Goal: Task Accomplishment & Management: Manage account settings

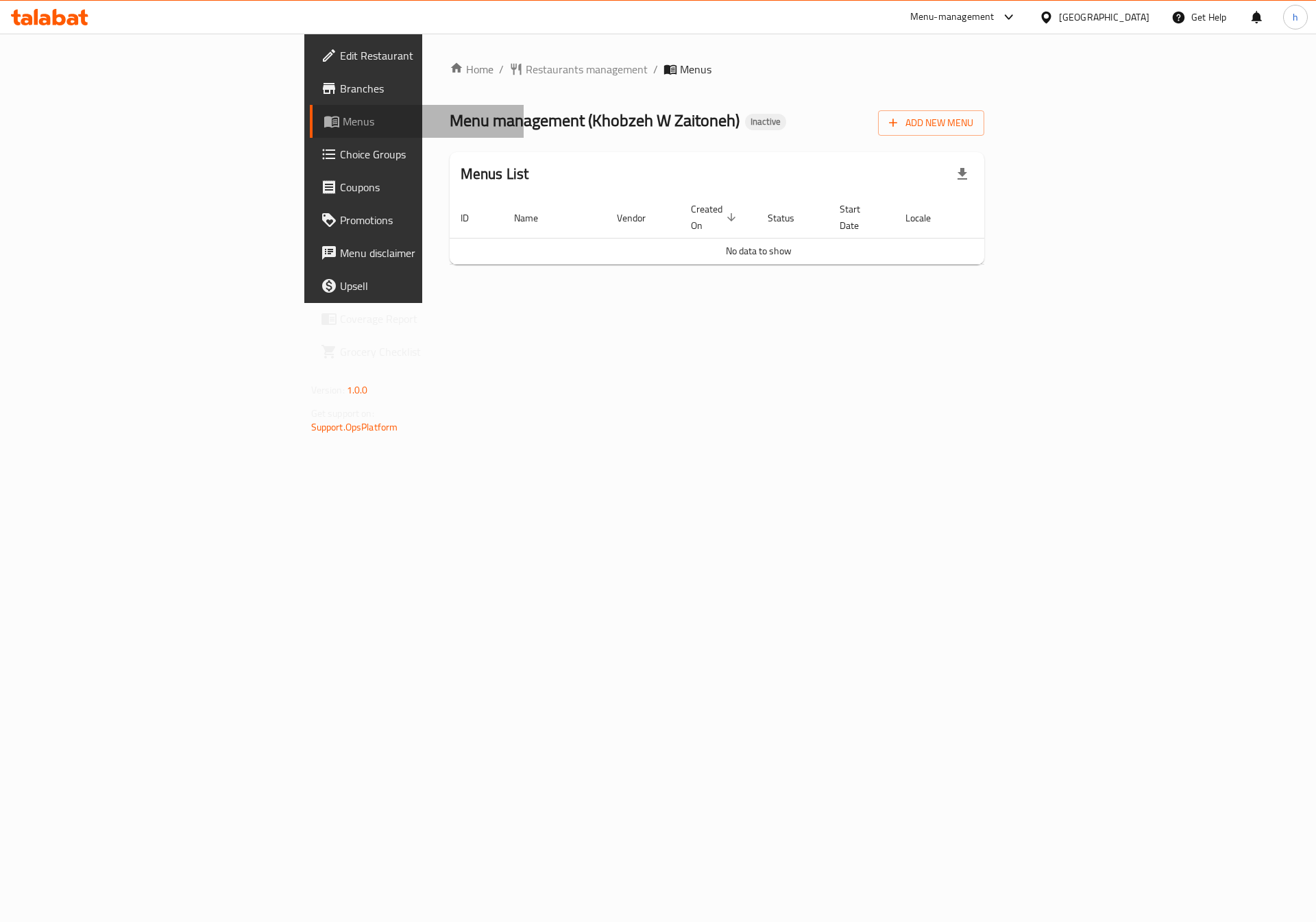
click at [343, 115] on span "Menus" at bounding box center [428, 120] width 171 height 16
click at [984, 127] on button "Add New Menu" at bounding box center [930, 123] width 106 height 26
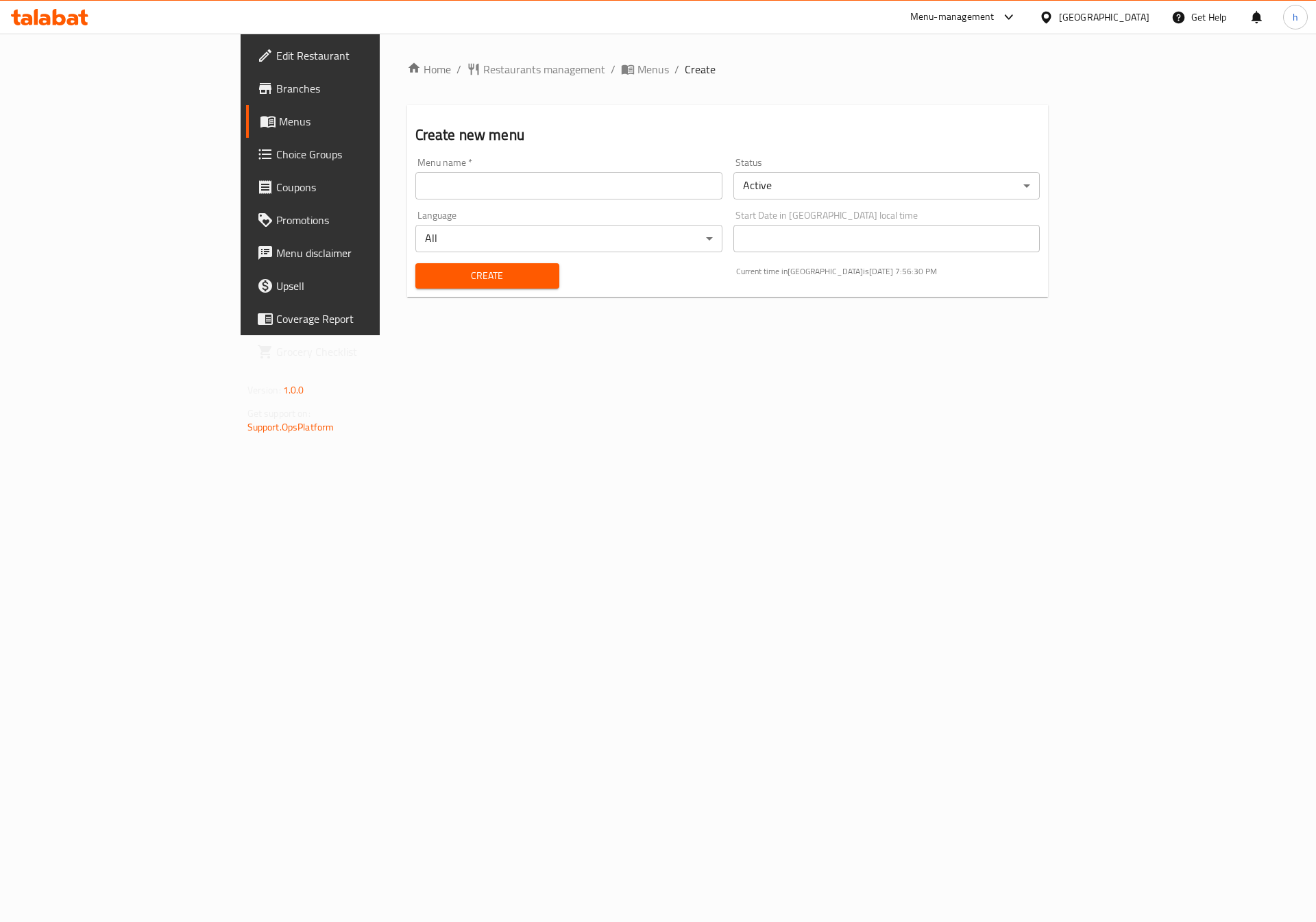
click at [602, 183] on input "text" at bounding box center [568, 185] width 307 height 27
type input "[DATE]"
click at [455, 286] on button "Create" at bounding box center [487, 276] width 144 height 26
click at [279, 126] on span "Menus" at bounding box center [365, 120] width 171 height 16
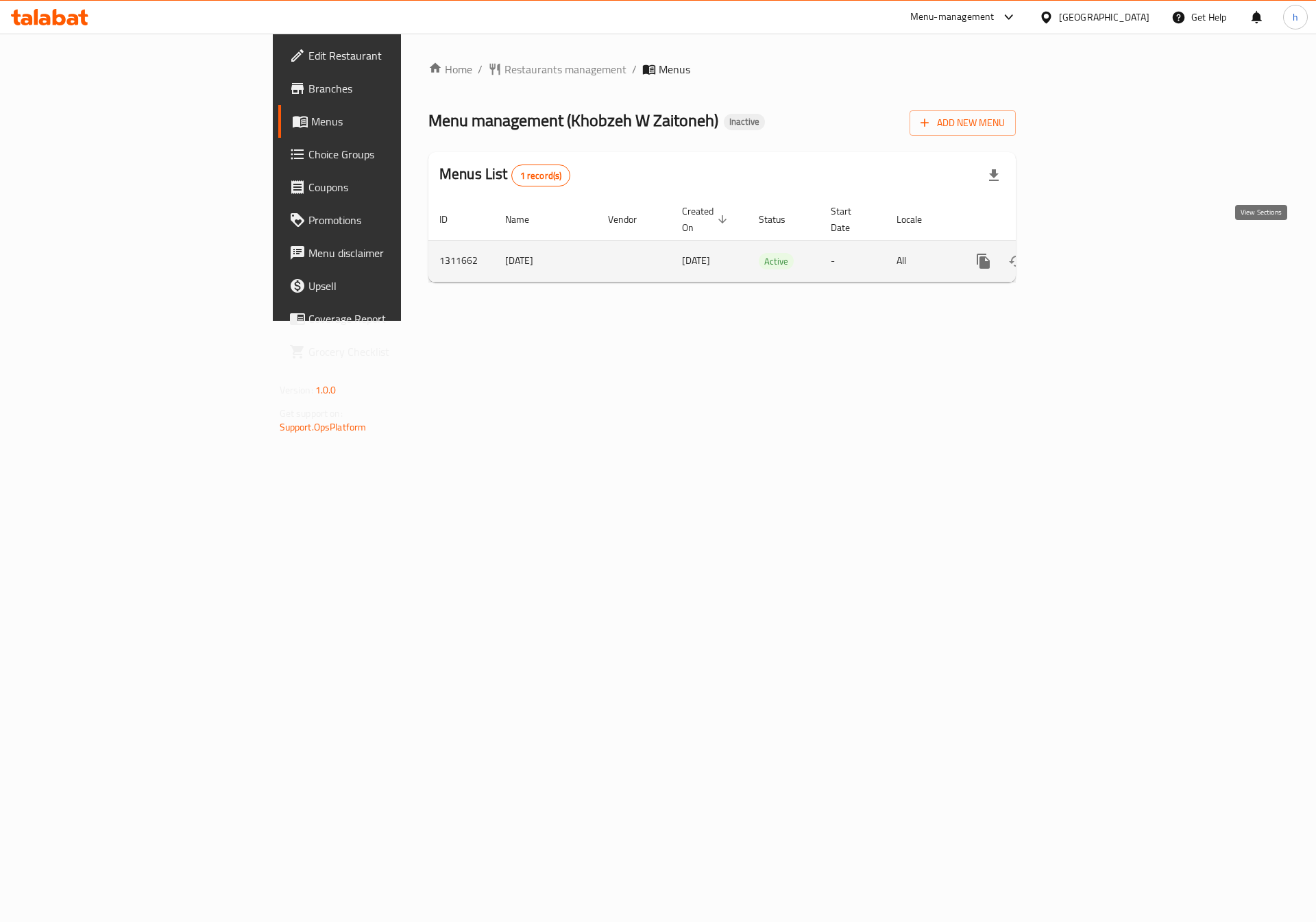
click at [1088, 255] on icon "enhanced table" at bounding box center [1082, 261] width 12 height 12
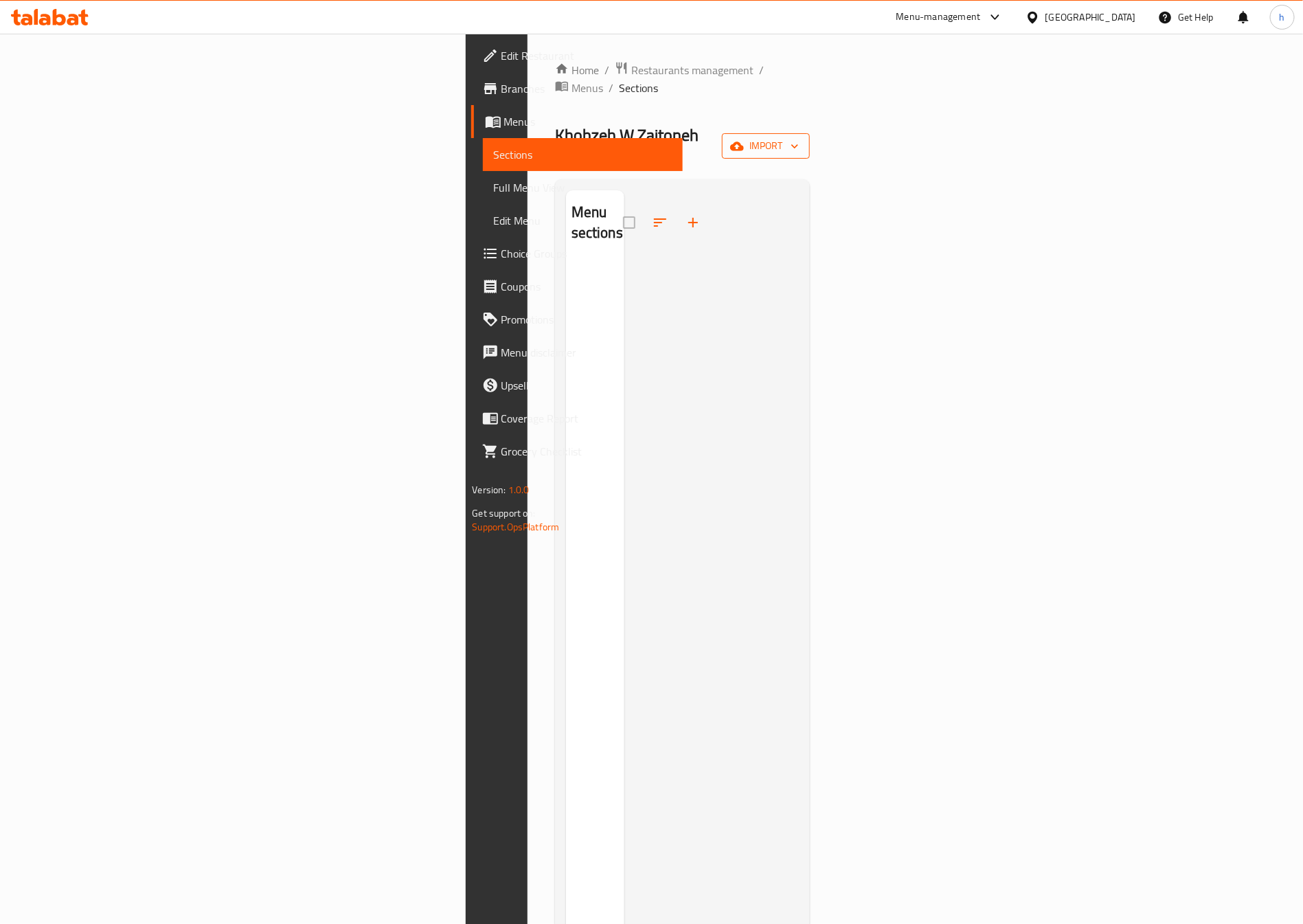
click at [744, 142] on icon "button" at bounding box center [737, 146] width 14 height 9
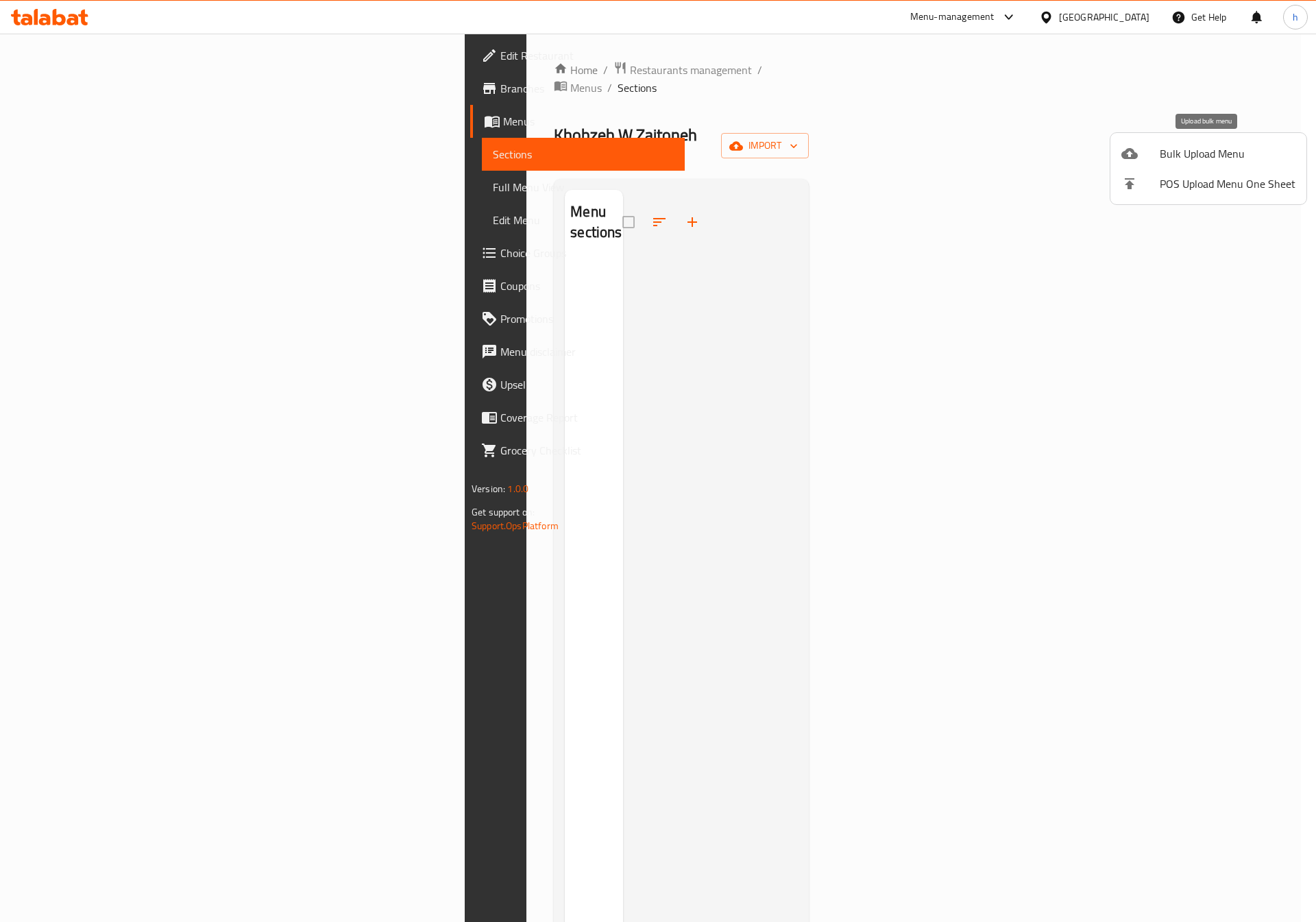
click at [1164, 150] on span "Bulk Upload Menu" at bounding box center [1227, 153] width 136 height 16
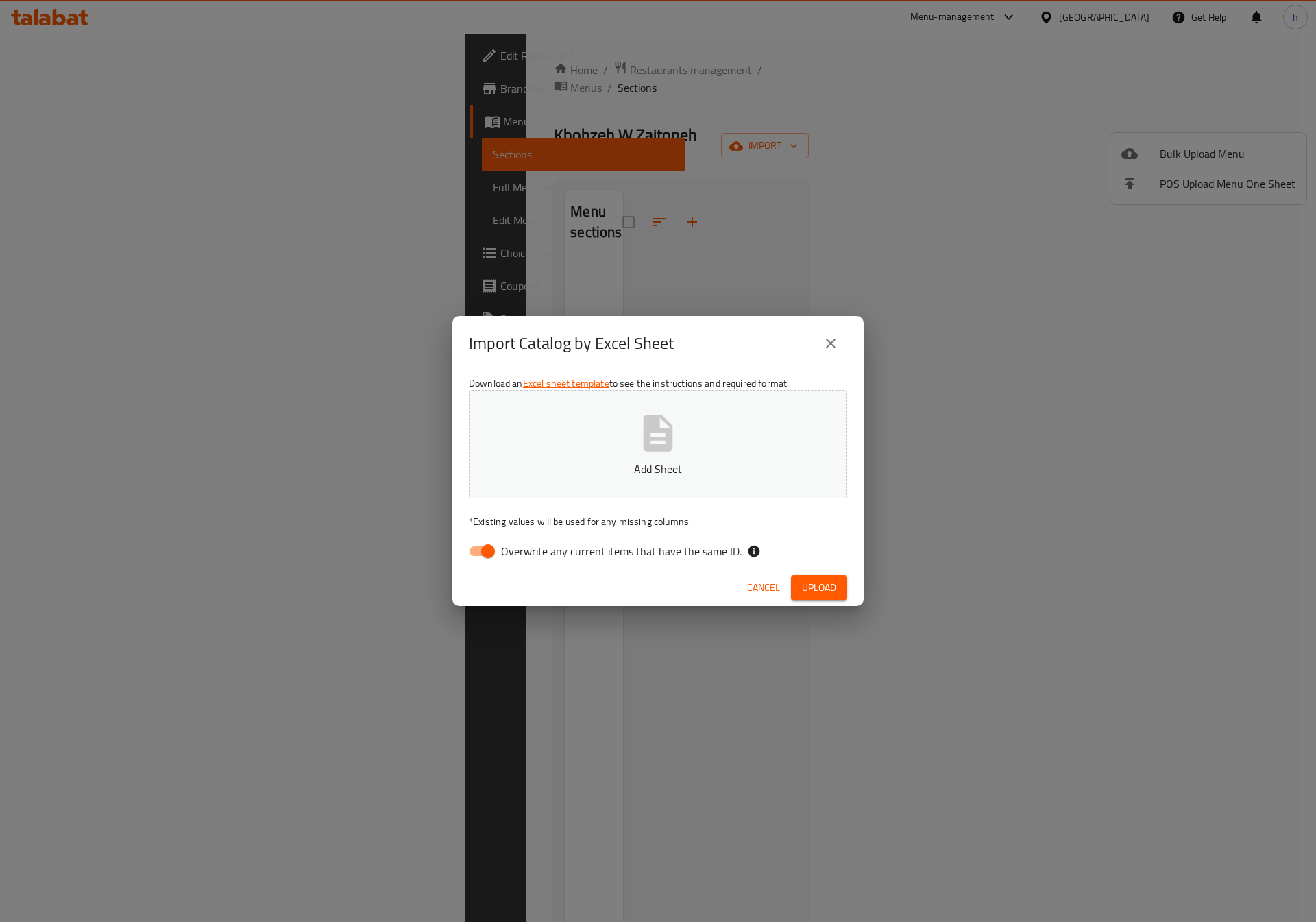
click at [469, 555] on input "Overwrite any current items that have the same ID." at bounding box center [487, 551] width 79 height 26
checkbox input "false"
click at [619, 480] on button "Add Sheet" at bounding box center [658, 444] width 379 height 108
click at [807, 582] on span "Upload" at bounding box center [819, 588] width 34 height 17
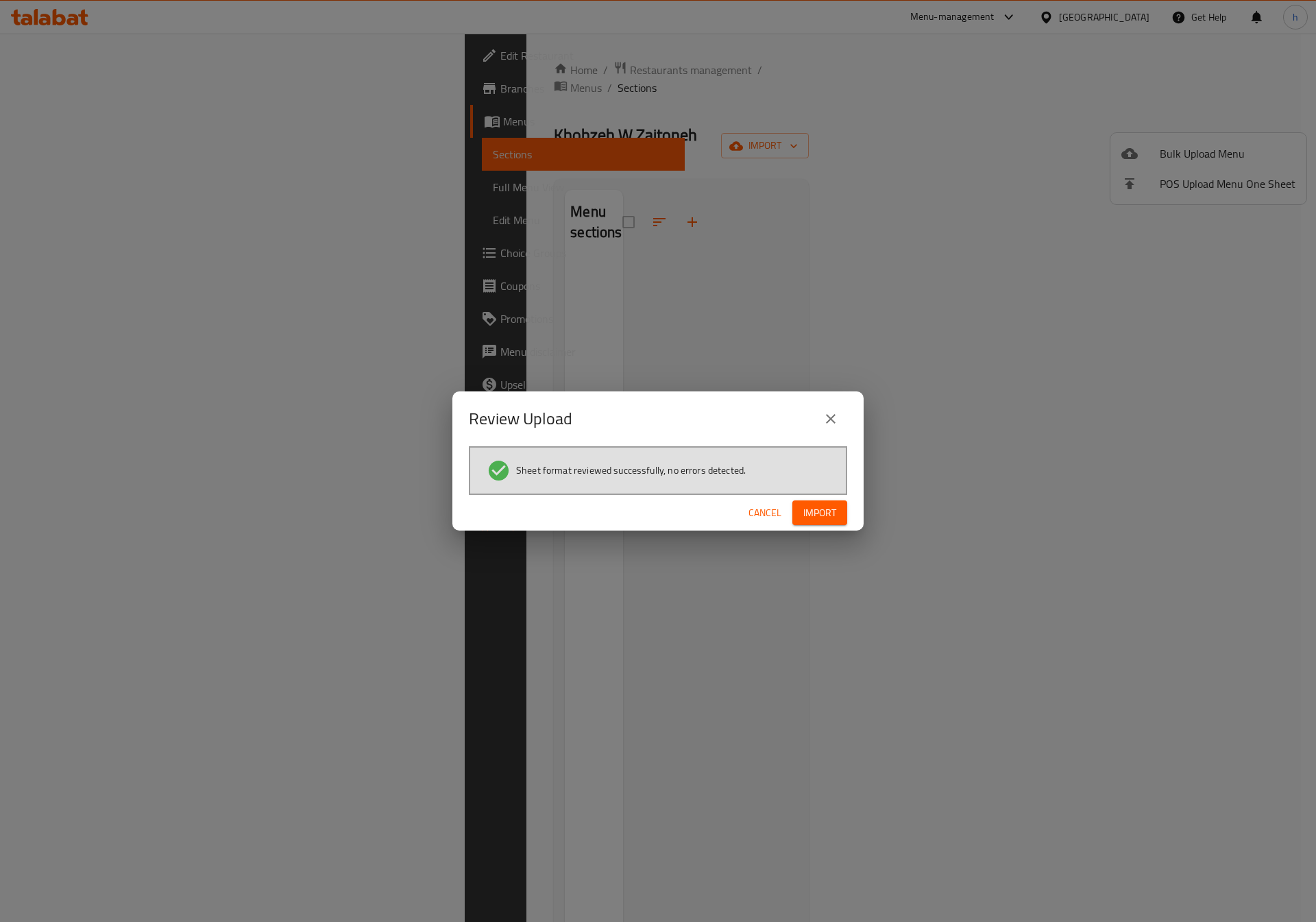
click at [823, 517] on span "Import" at bounding box center [819, 513] width 33 height 17
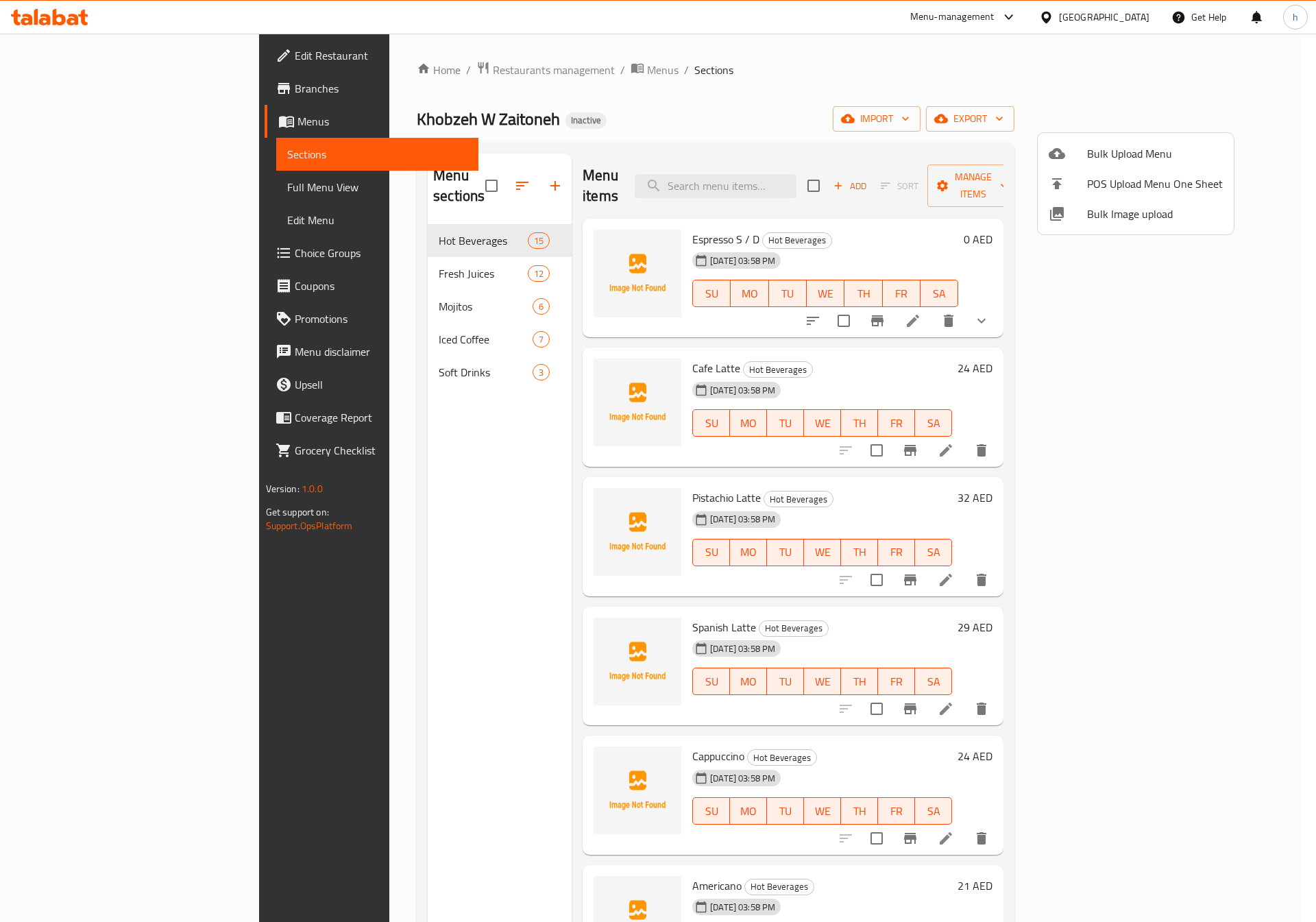
click at [86, 186] on div at bounding box center [658, 461] width 1316 height 922
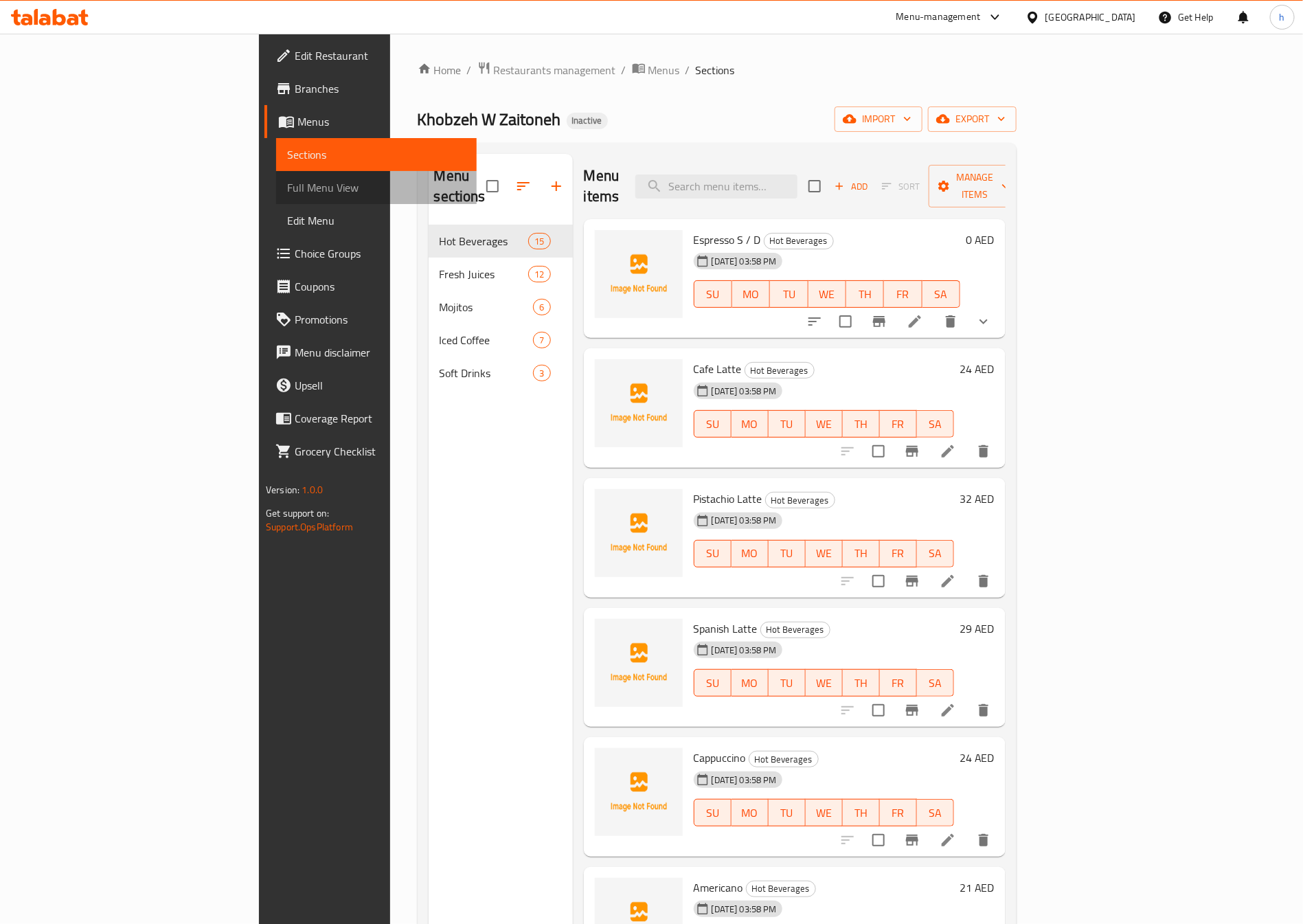
click at [288, 186] on span "Full Menu View" at bounding box center [376, 187] width 178 height 16
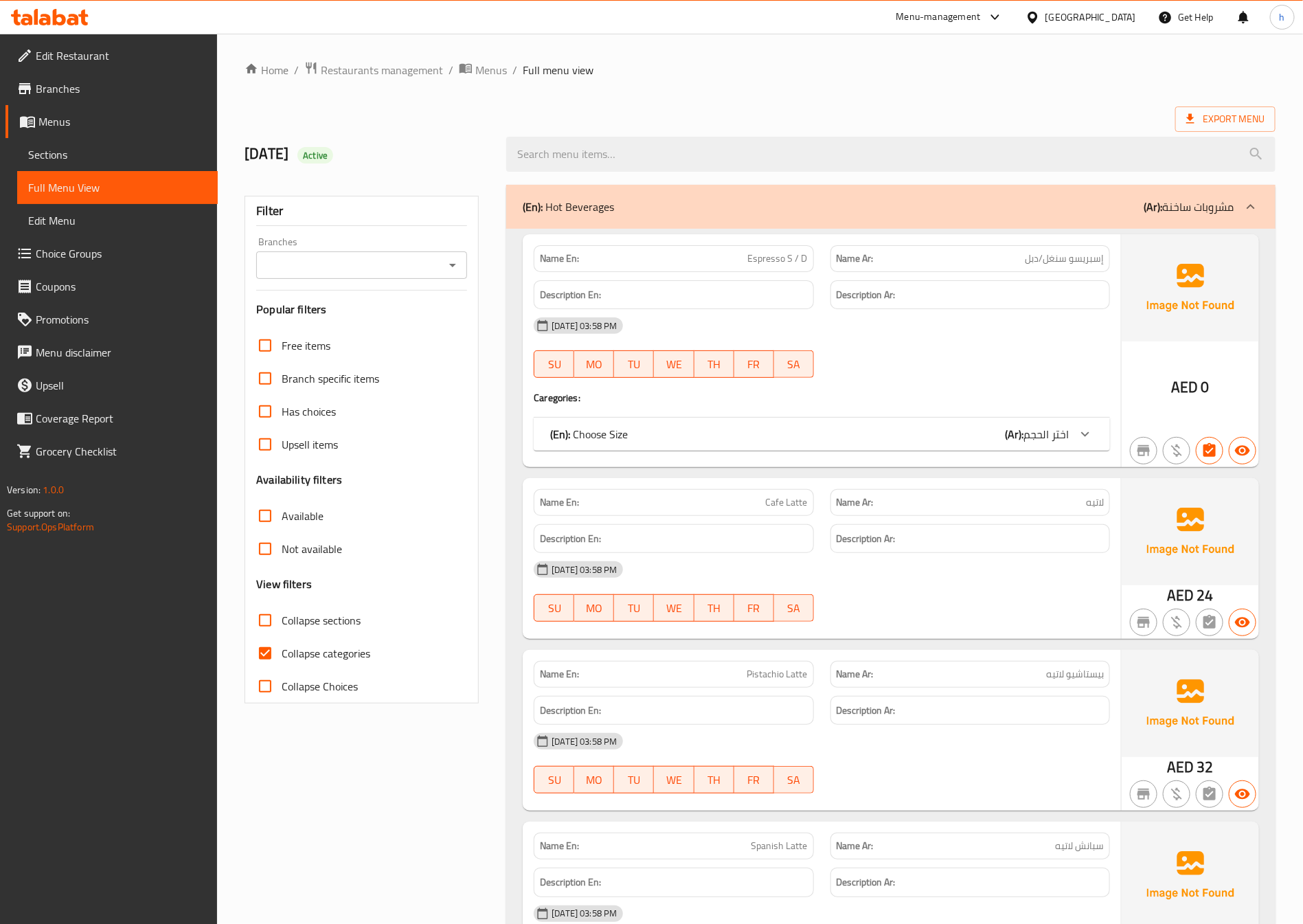
click at [87, 147] on span "Sections" at bounding box center [117, 154] width 178 height 16
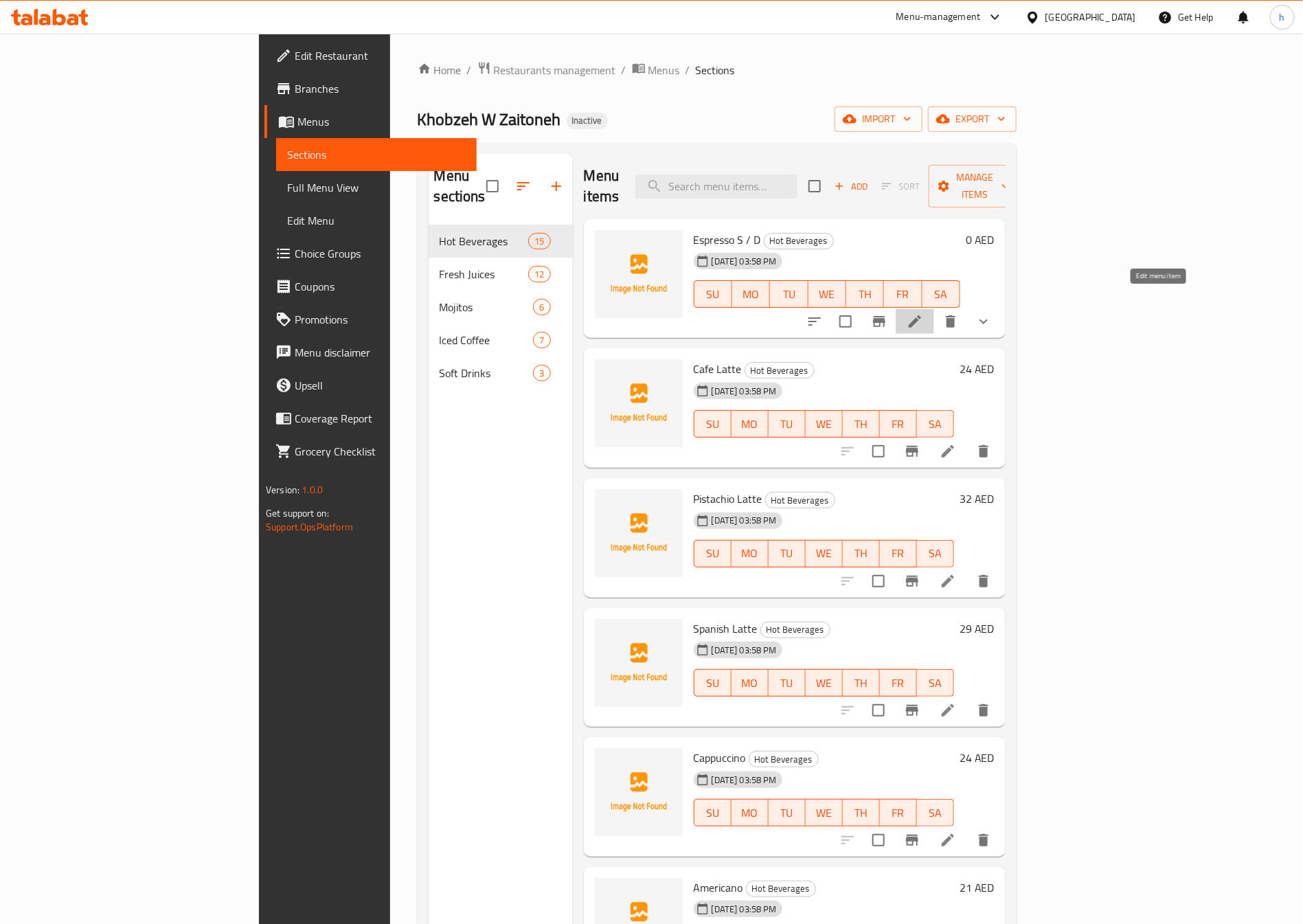
click at [923, 313] on icon at bounding box center [915, 321] width 16 height 16
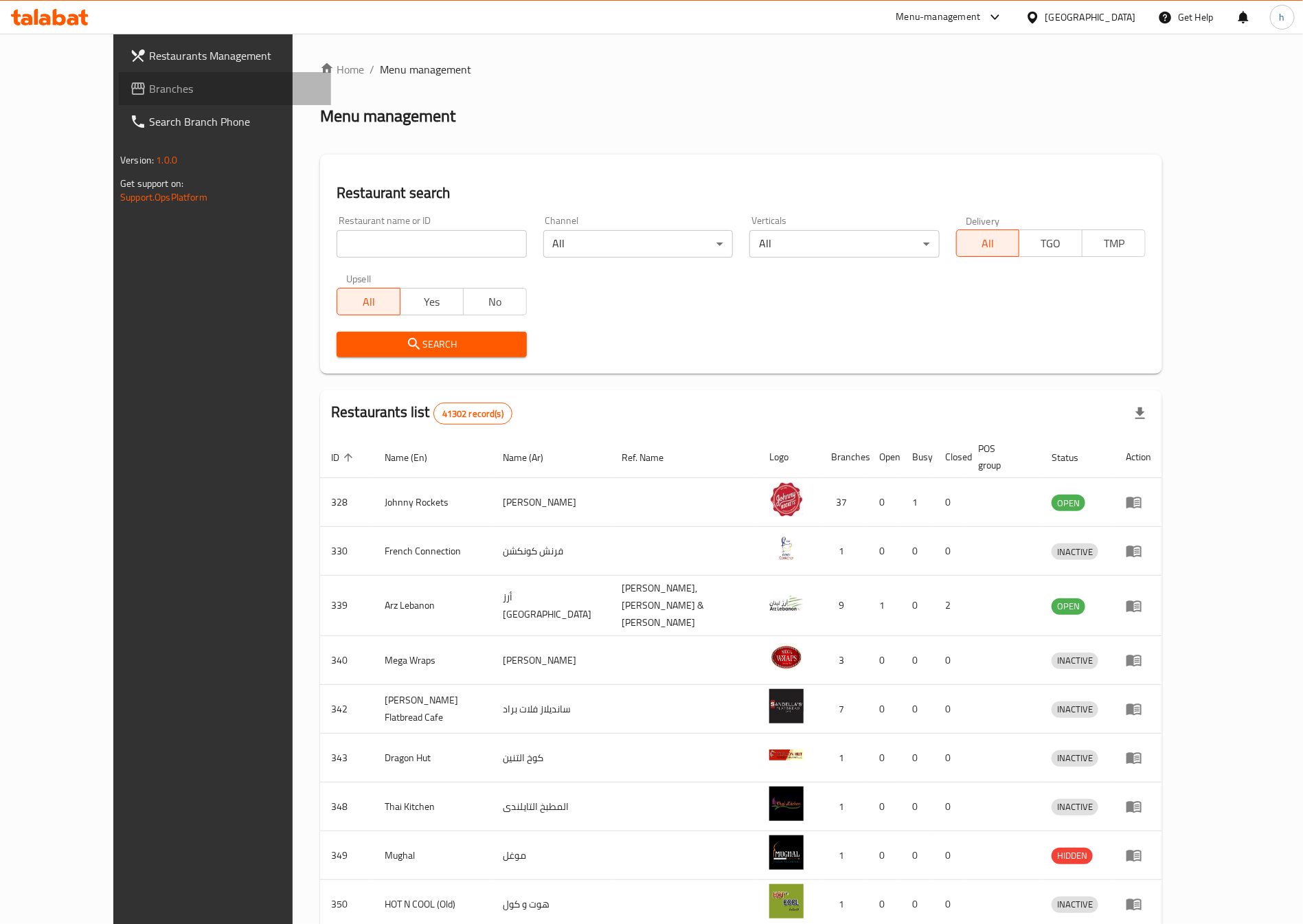
click at [149, 83] on span "Branches" at bounding box center [235, 88] width 171 height 16
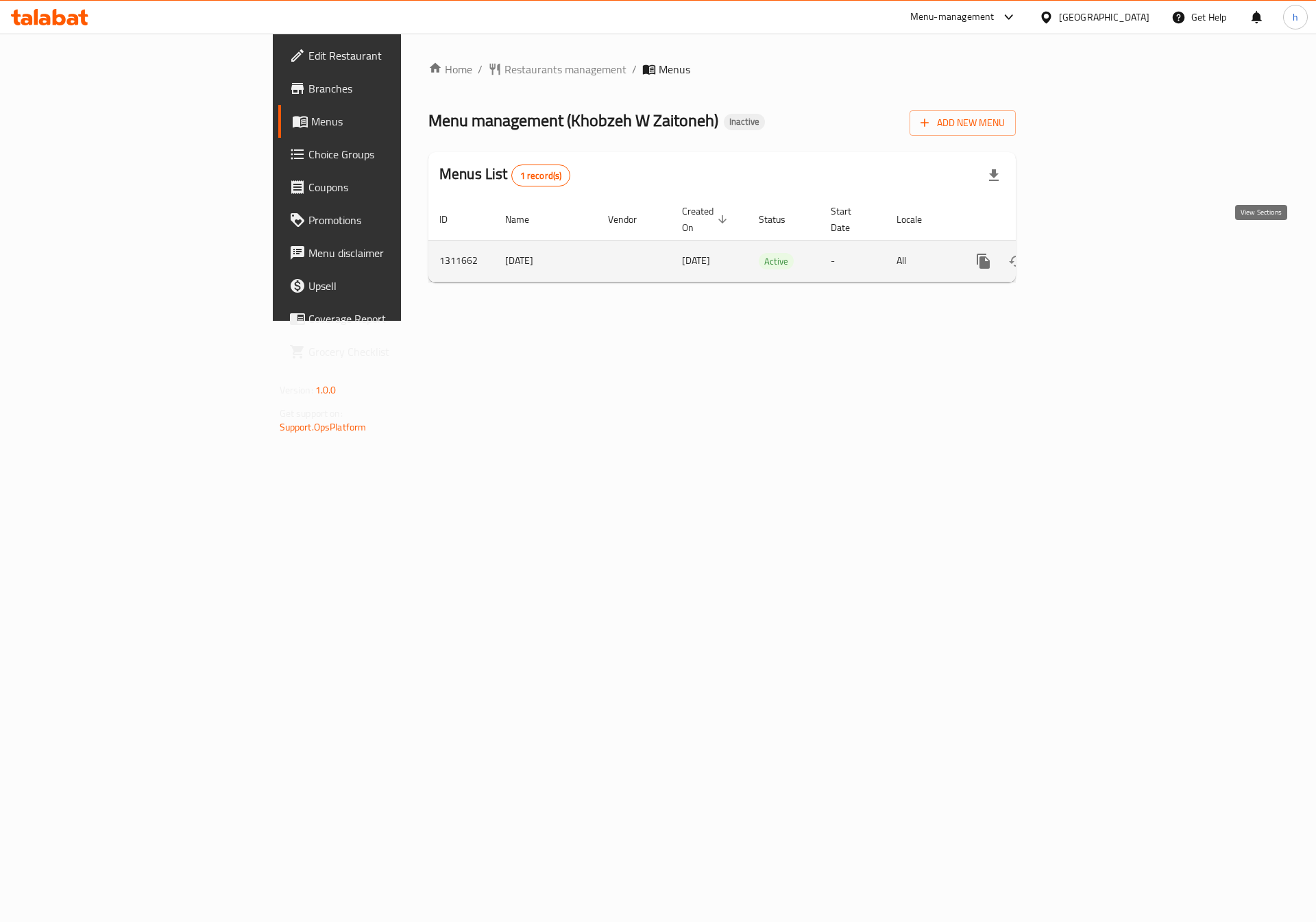
click at [1091, 253] on icon "enhanced table" at bounding box center [1082, 260] width 16 height 16
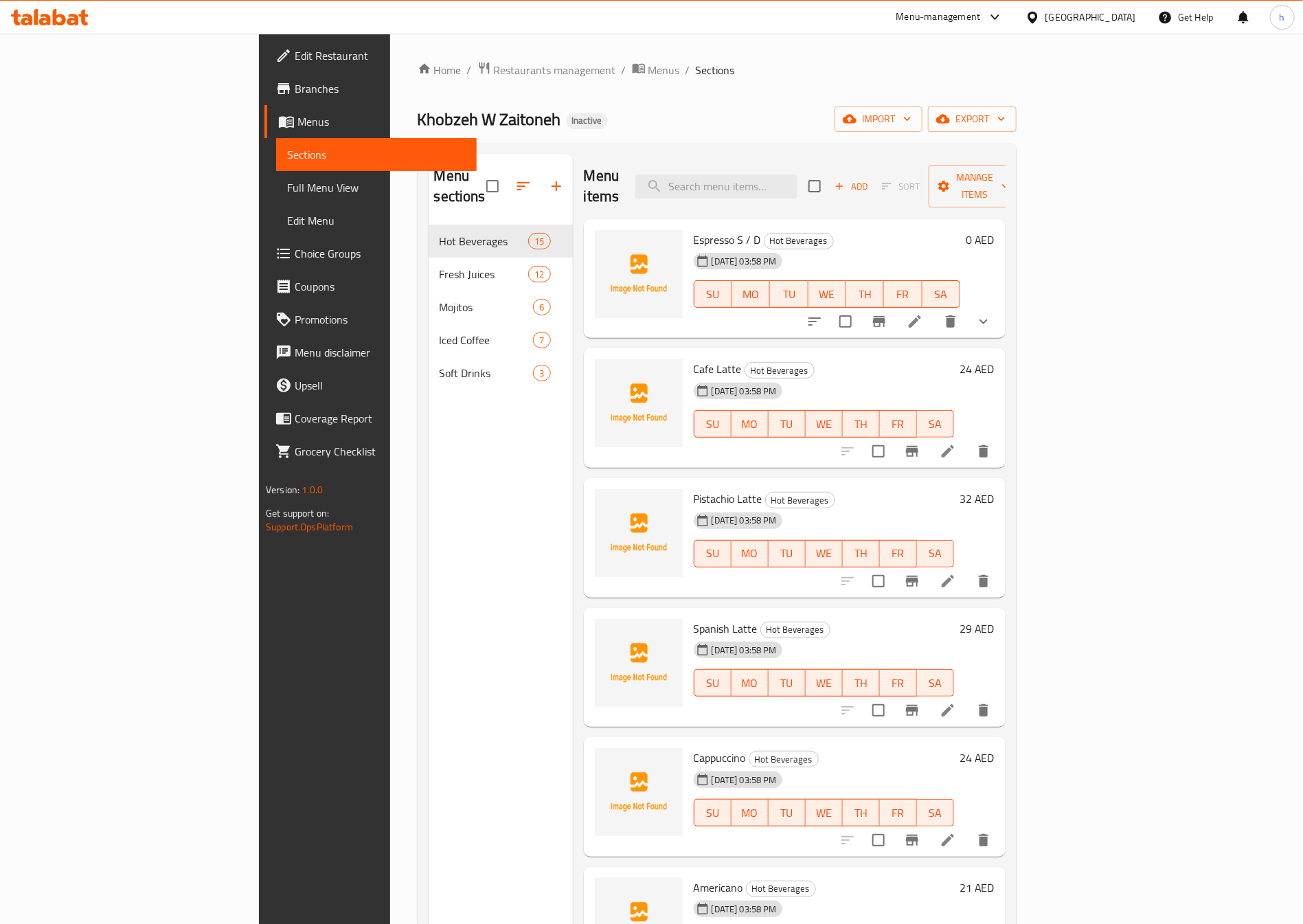
click at [288, 185] on span "Full Menu View" at bounding box center [376, 187] width 178 height 16
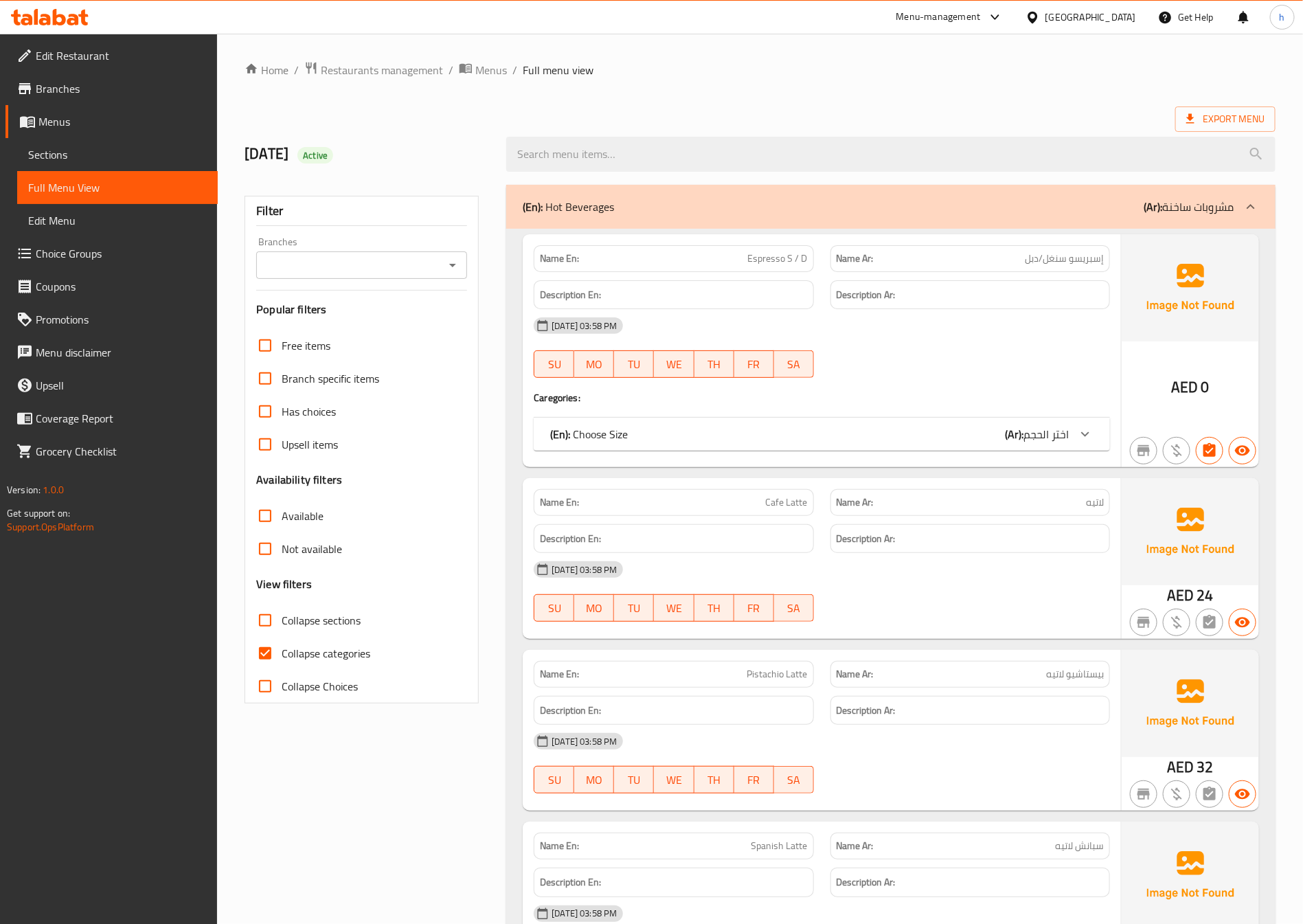
click at [293, 652] on span "Collapse categories" at bounding box center [326, 653] width 89 height 16
click at [281, 652] on input "Collapse categories" at bounding box center [265, 653] width 33 height 33
checkbox input "false"
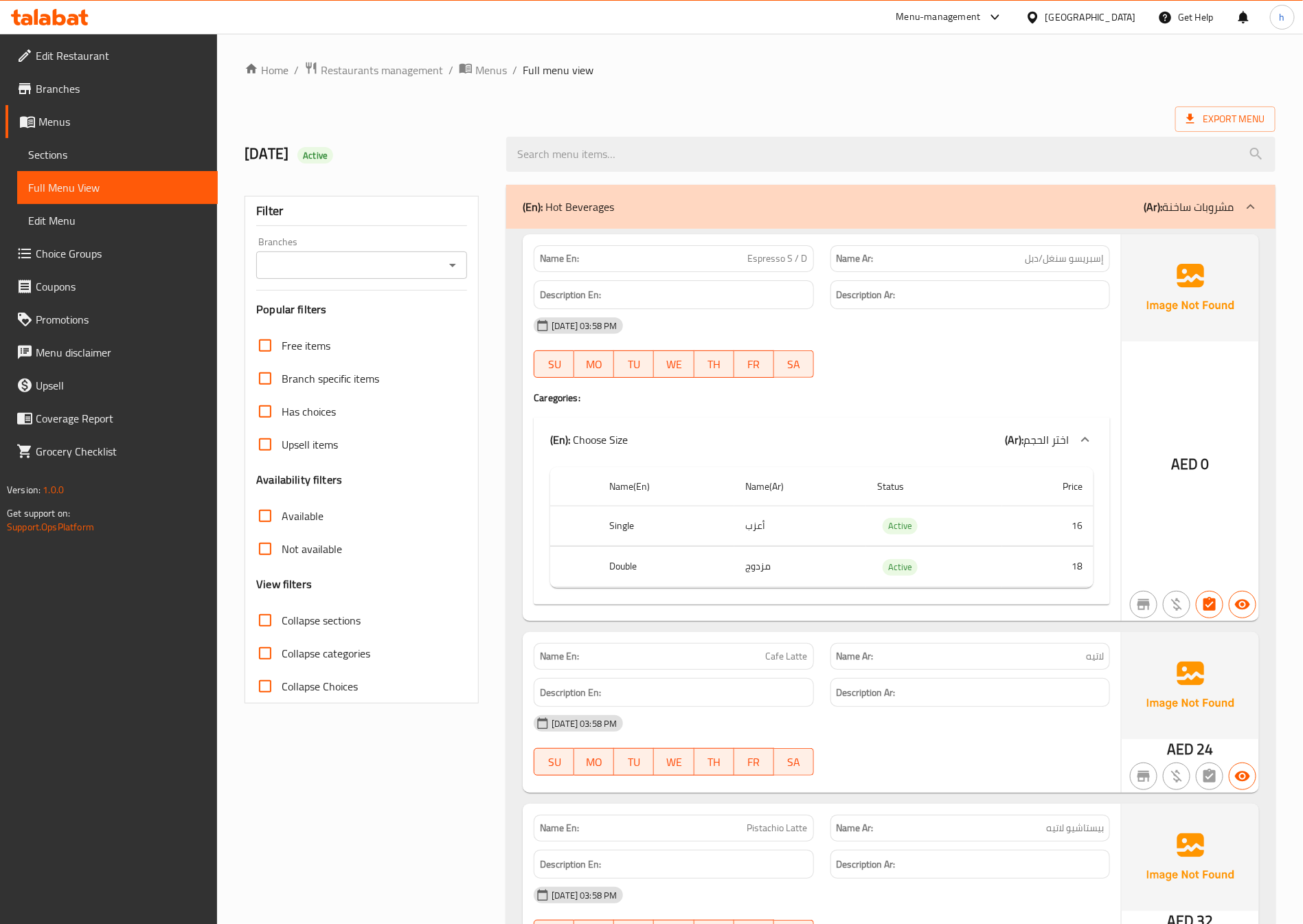
click at [70, 146] on span "Sections" at bounding box center [117, 154] width 178 height 16
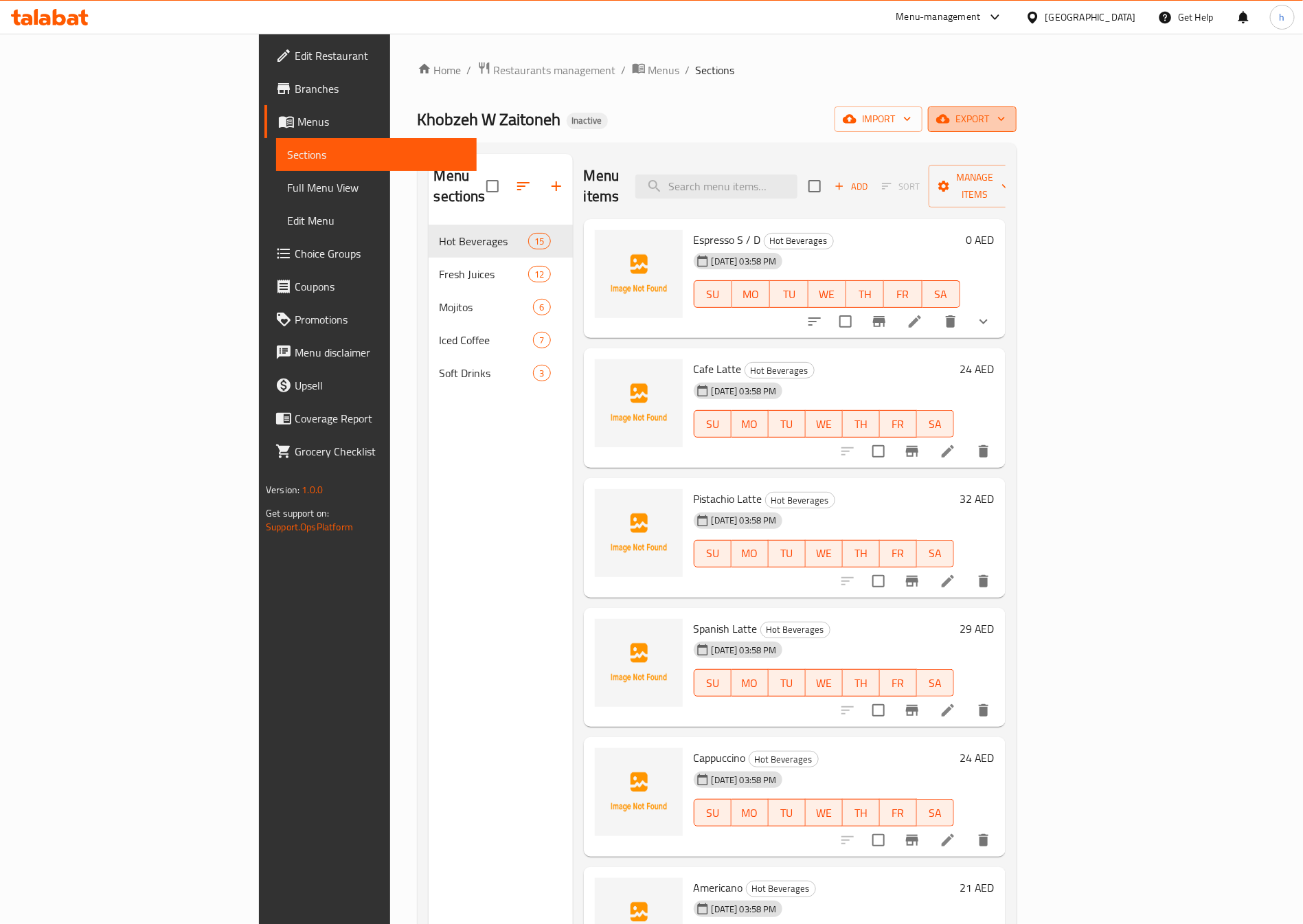
click at [950, 118] on icon "button" at bounding box center [944, 118] width 14 height 9
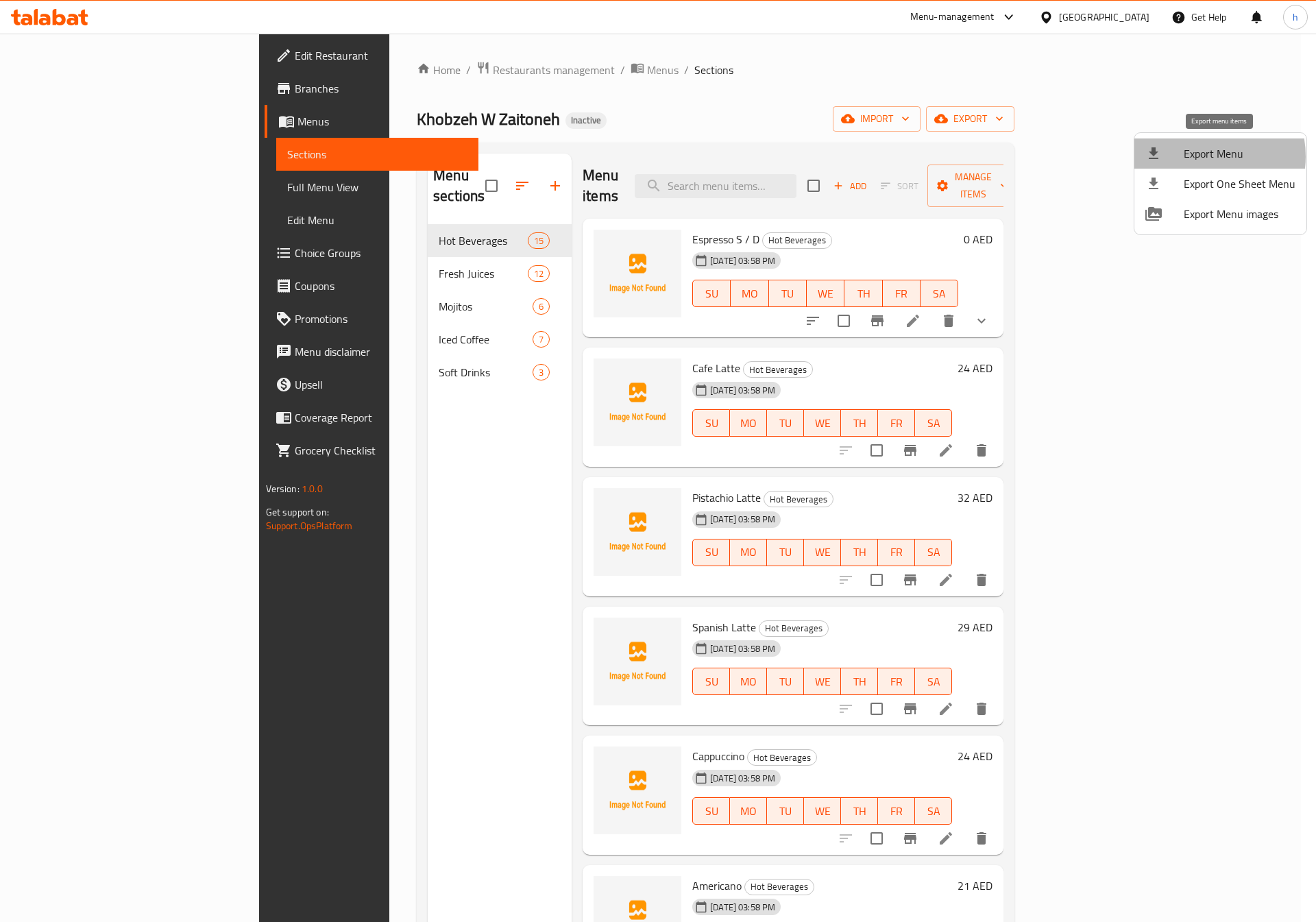
click at [1199, 156] on span "Export Menu" at bounding box center [1240, 153] width 112 height 16
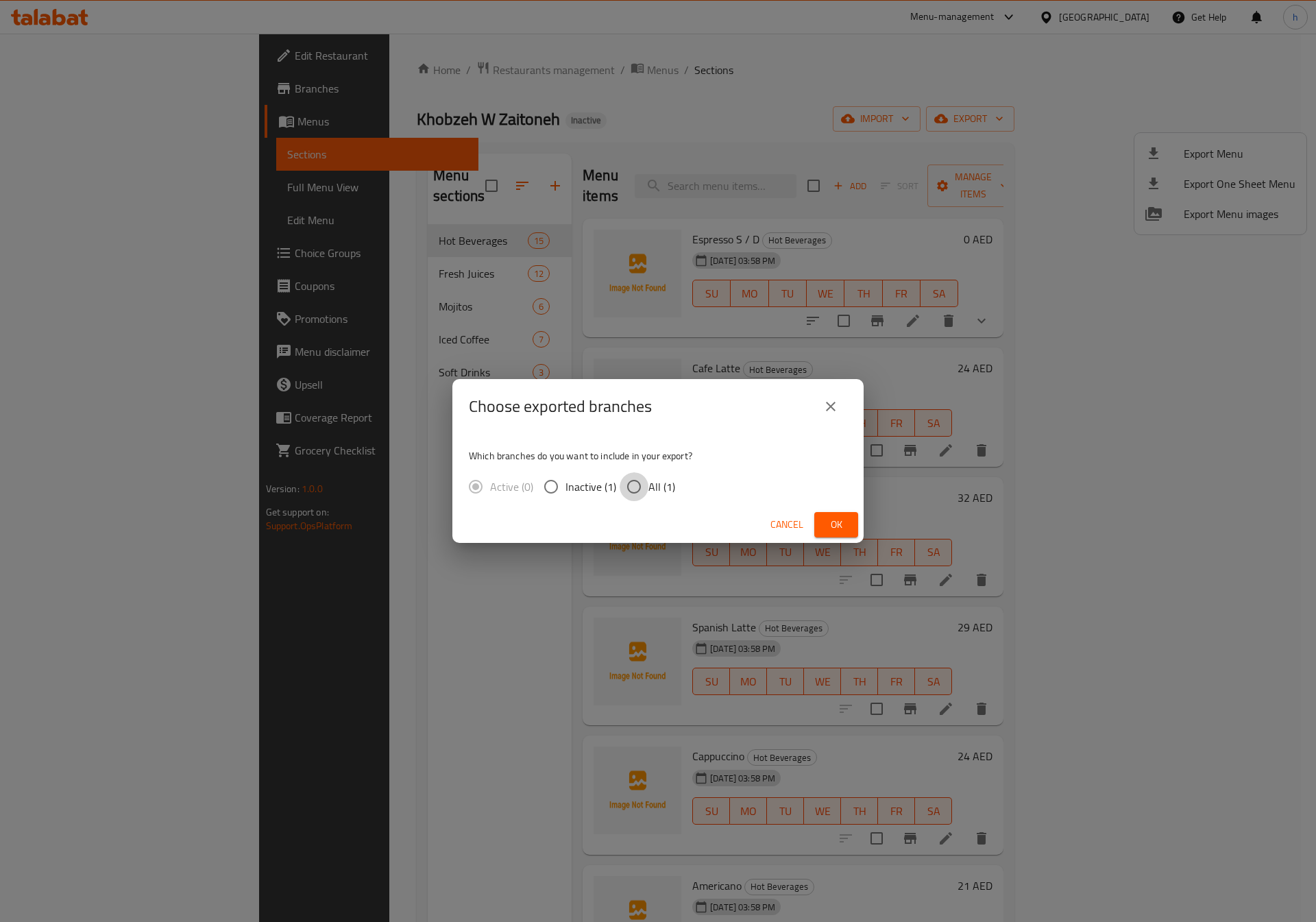
click at [640, 488] on input "All (1)" at bounding box center [634, 486] width 29 height 29
radio input "true"
click at [840, 530] on span "Ok" at bounding box center [836, 525] width 22 height 17
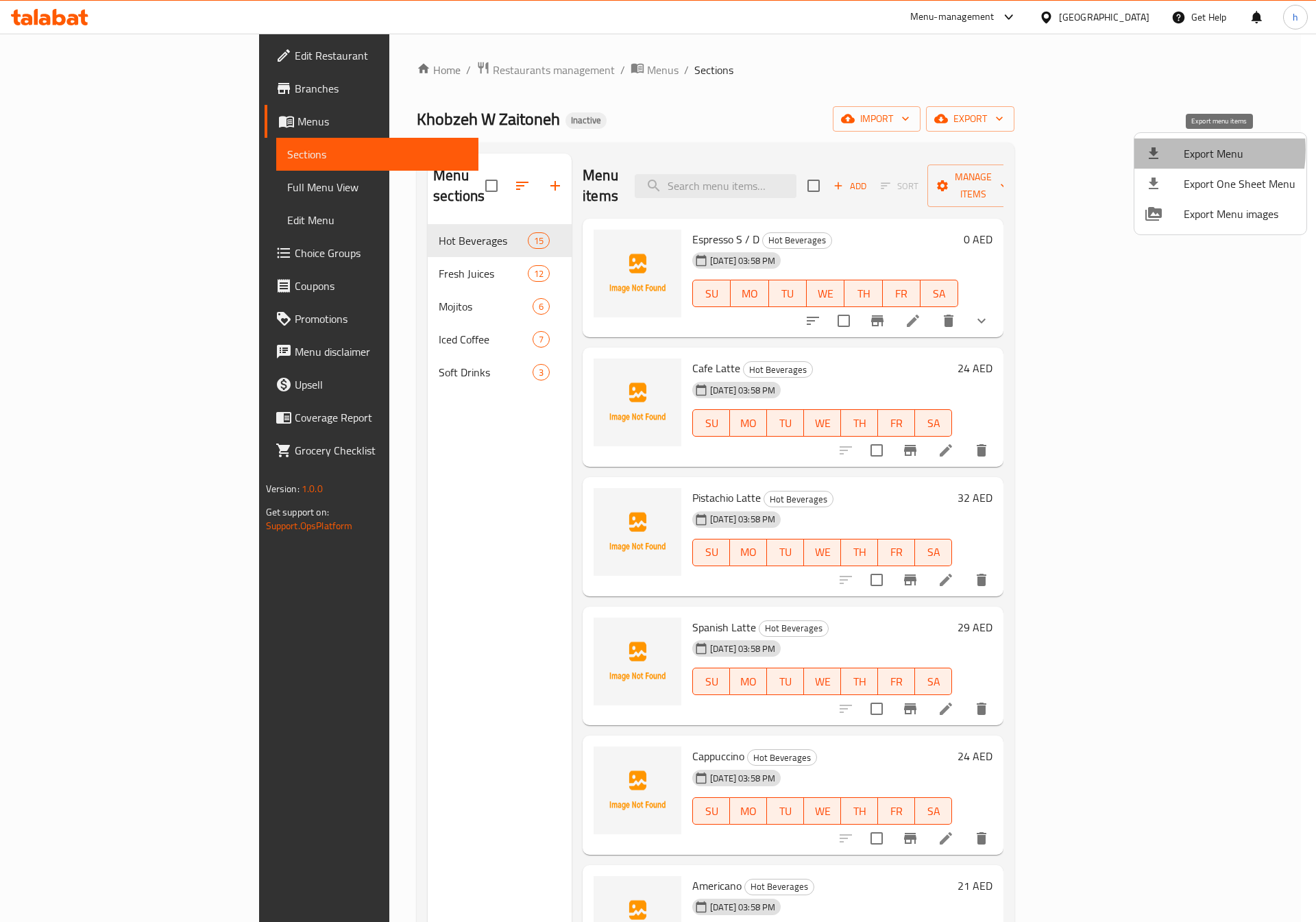
click at [1176, 150] on div at bounding box center [1164, 153] width 38 height 16
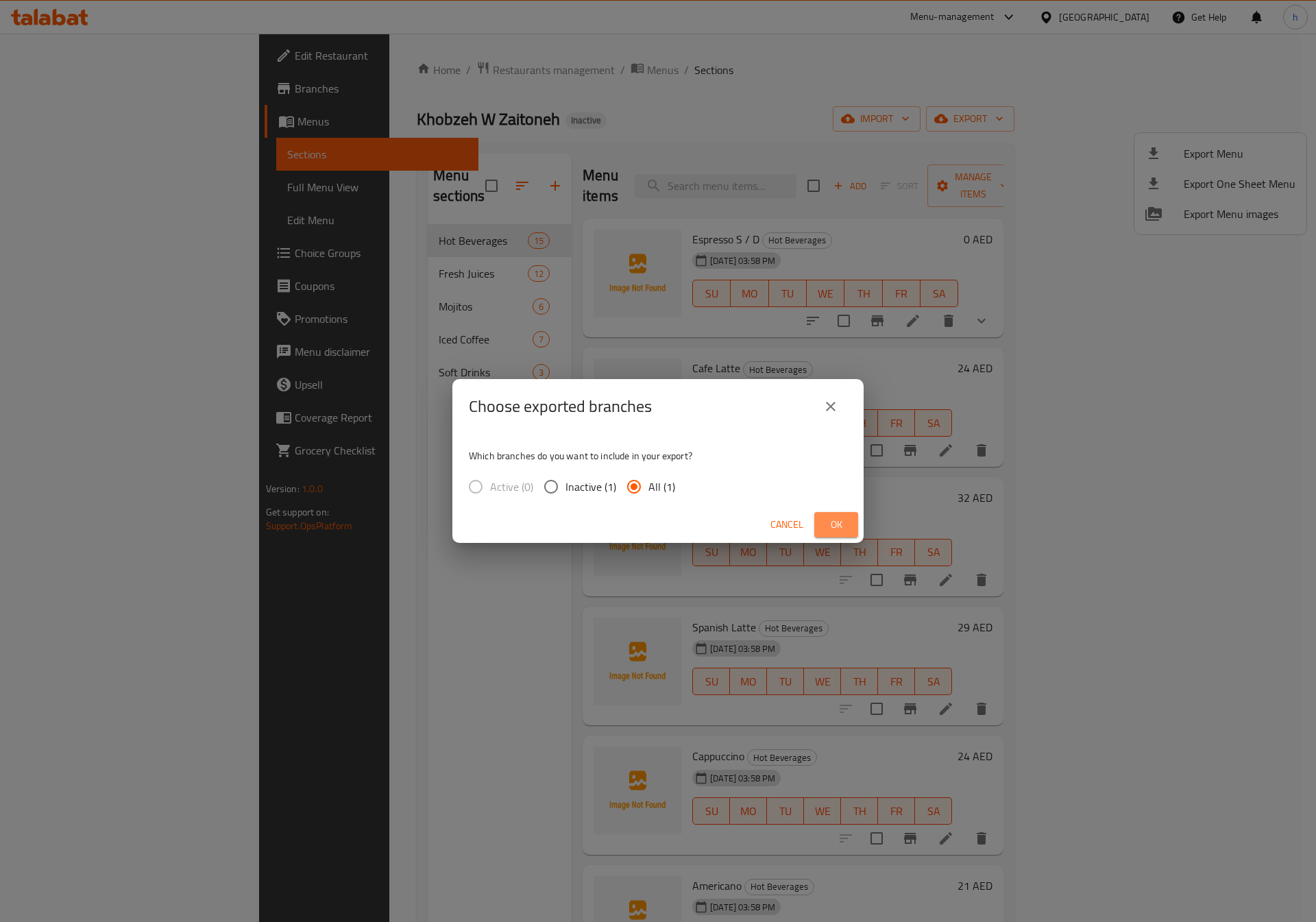
click at [823, 523] on button "Ok" at bounding box center [836, 525] width 44 height 26
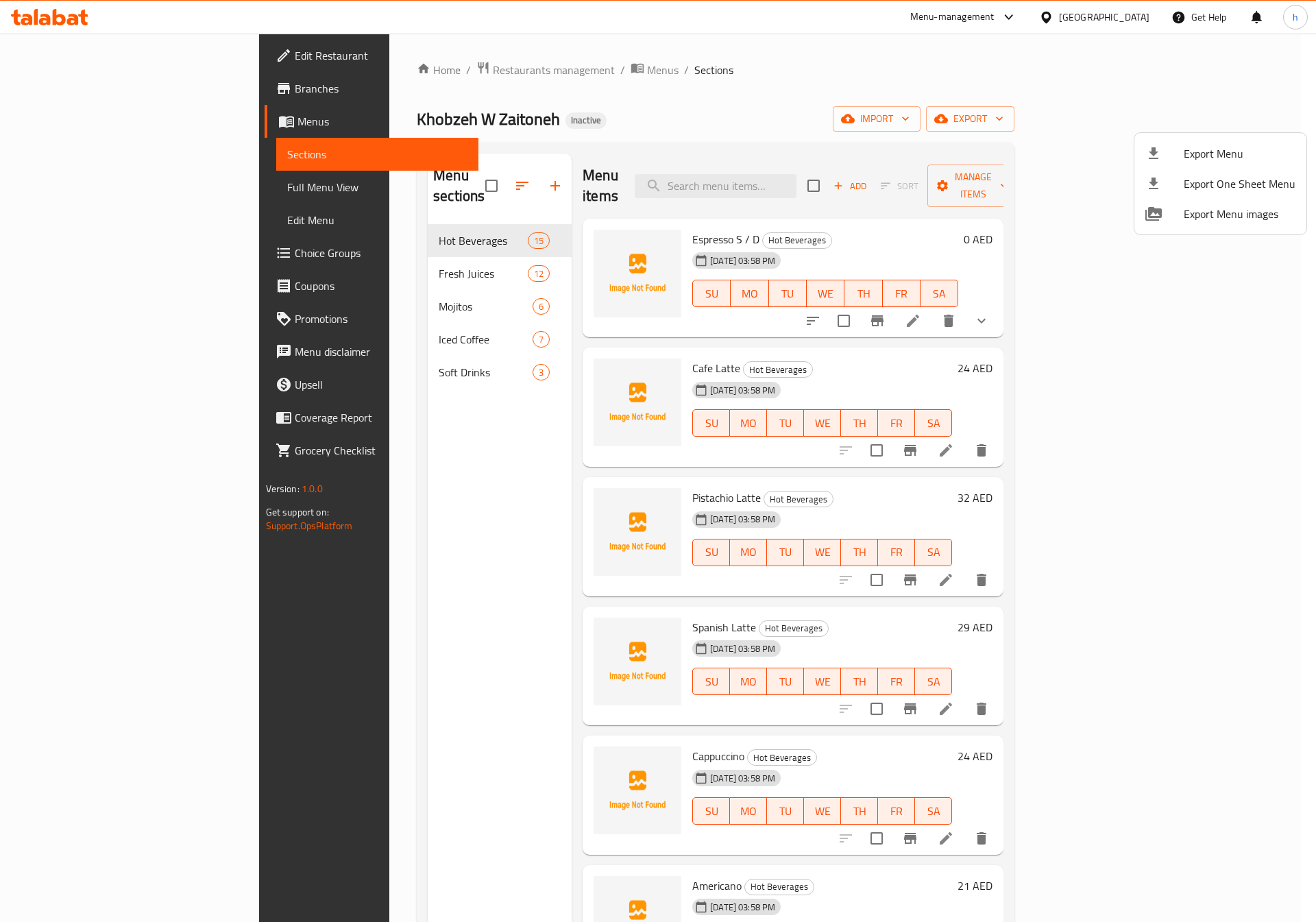
click at [68, 79] on div at bounding box center [658, 461] width 1316 height 922
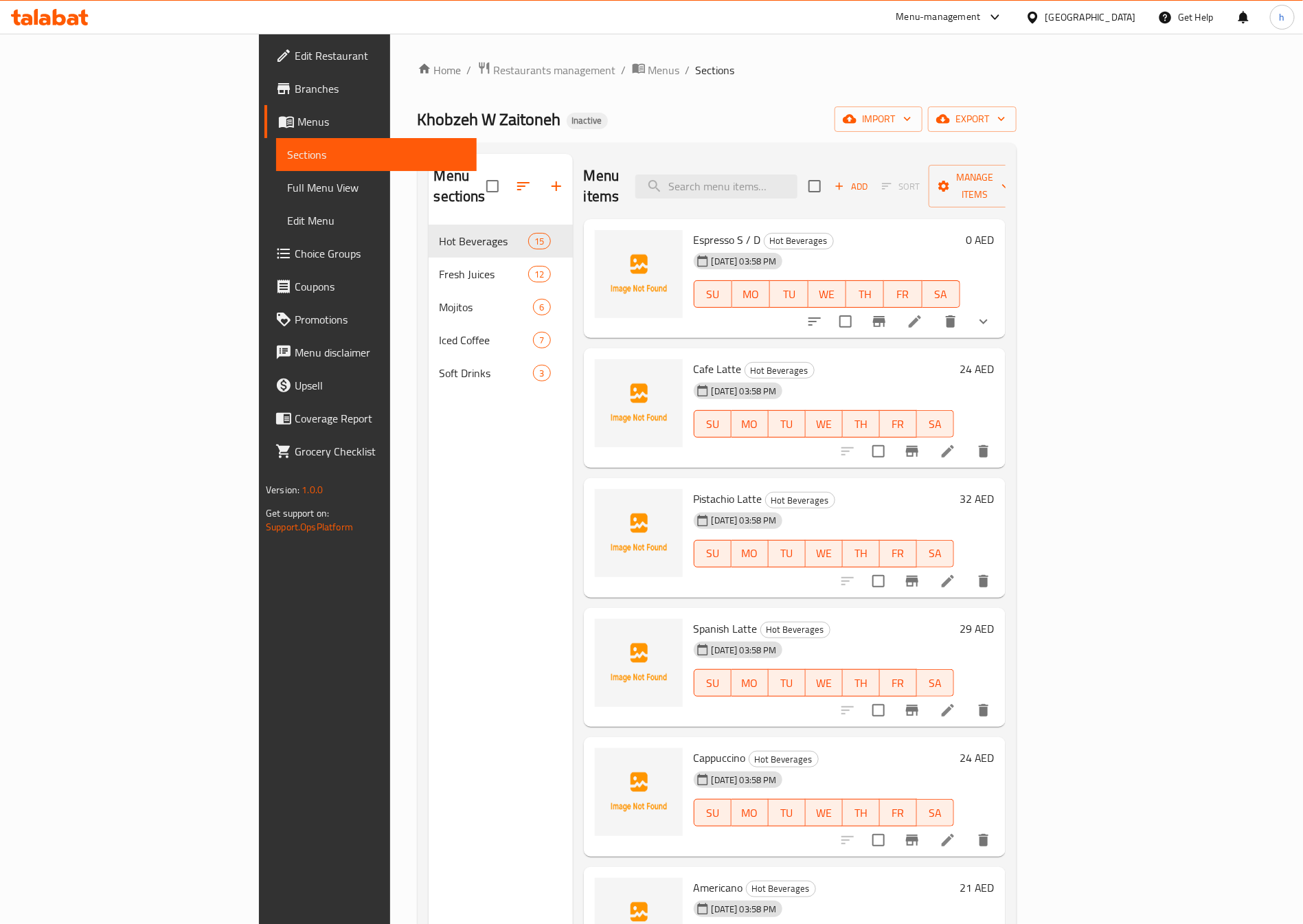
click at [295, 86] on span "Branches" at bounding box center [380, 88] width 171 height 16
